Goal: Information Seeking & Learning: Learn about a topic

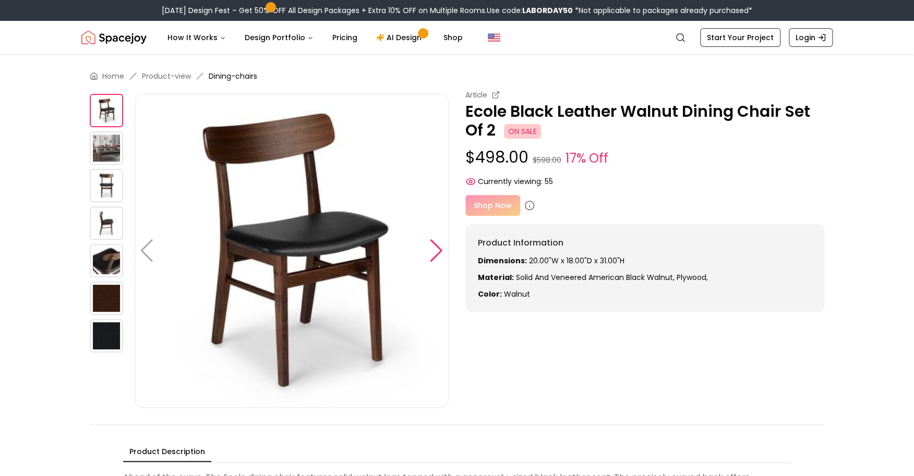
click at [438, 252] on div at bounding box center [436, 250] width 14 height 23
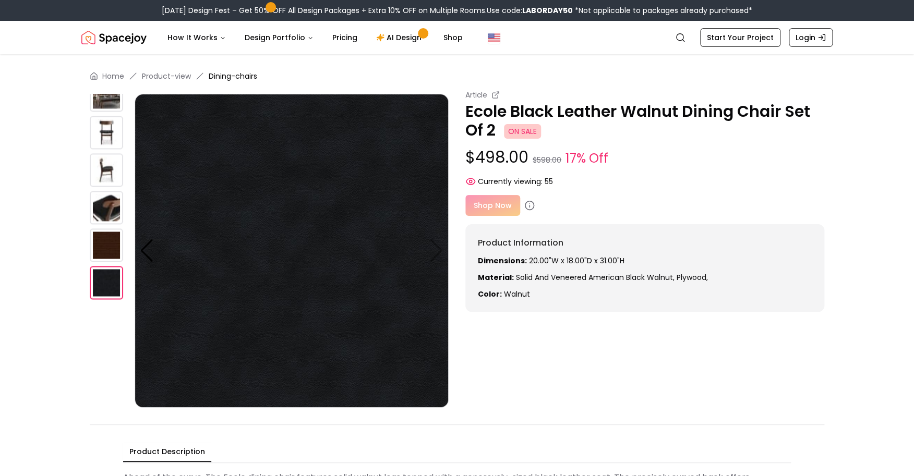
click at [442, 239] on img at bounding box center [292, 251] width 314 height 314
click at [103, 130] on img at bounding box center [106, 132] width 33 height 33
click at [103, 167] on img at bounding box center [106, 169] width 33 height 33
click at [106, 100] on img at bounding box center [106, 94] width 33 height 33
click at [98, 95] on img at bounding box center [106, 94] width 33 height 33
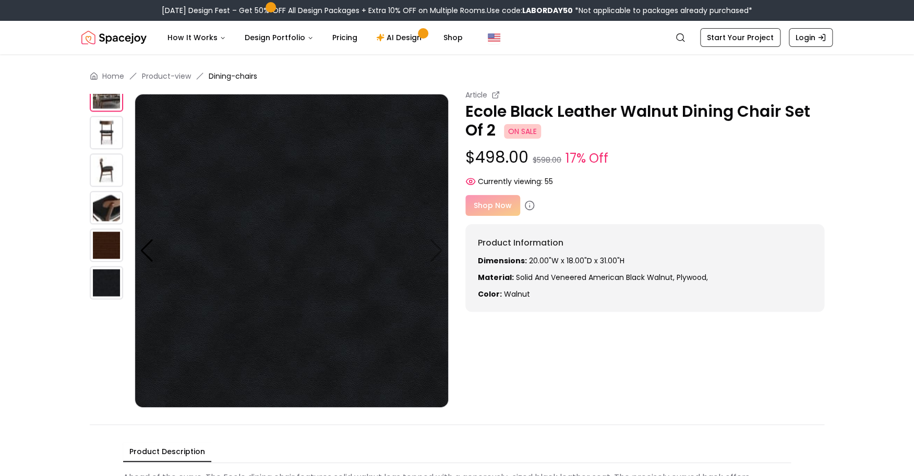
click at [494, 197] on div "Shop Now" at bounding box center [644, 205] width 359 height 21
drag, startPoint x: 616, startPoint y: 195, endPoint x: 610, endPoint y: 196, distance: 5.8
click at [612, 195] on div "Article Ecole Black Leather Walnut Dining Chair Set Of 2 ON SALE $498.00 $598.0…" at bounding box center [644, 201] width 359 height 222
click at [402, 36] on link "AI Design" at bounding box center [400, 37] width 65 height 21
